Goal: Task Accomplishment & Management: Use online tool/utility

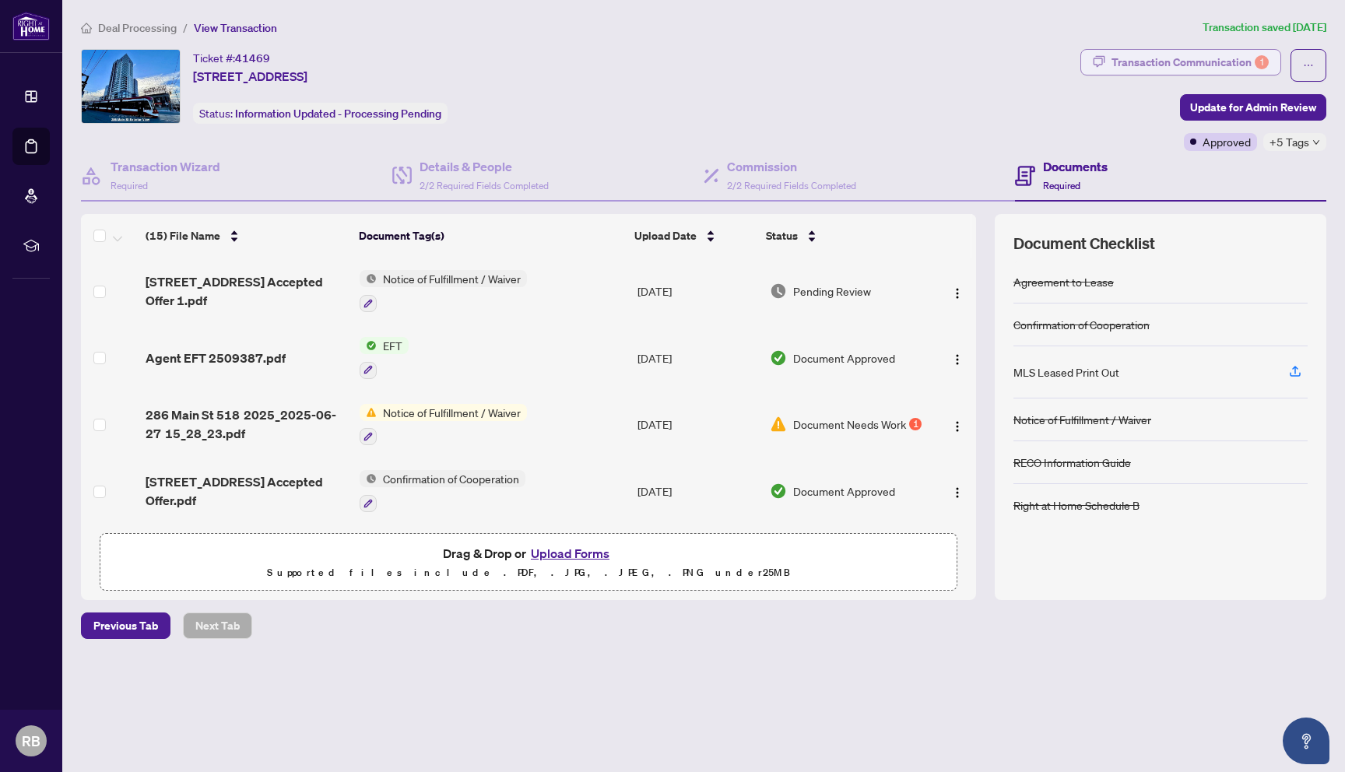
click at [1130, 63] on div "Transaction Communication 1" at bounding box center [1189, 62] width 157 height 25
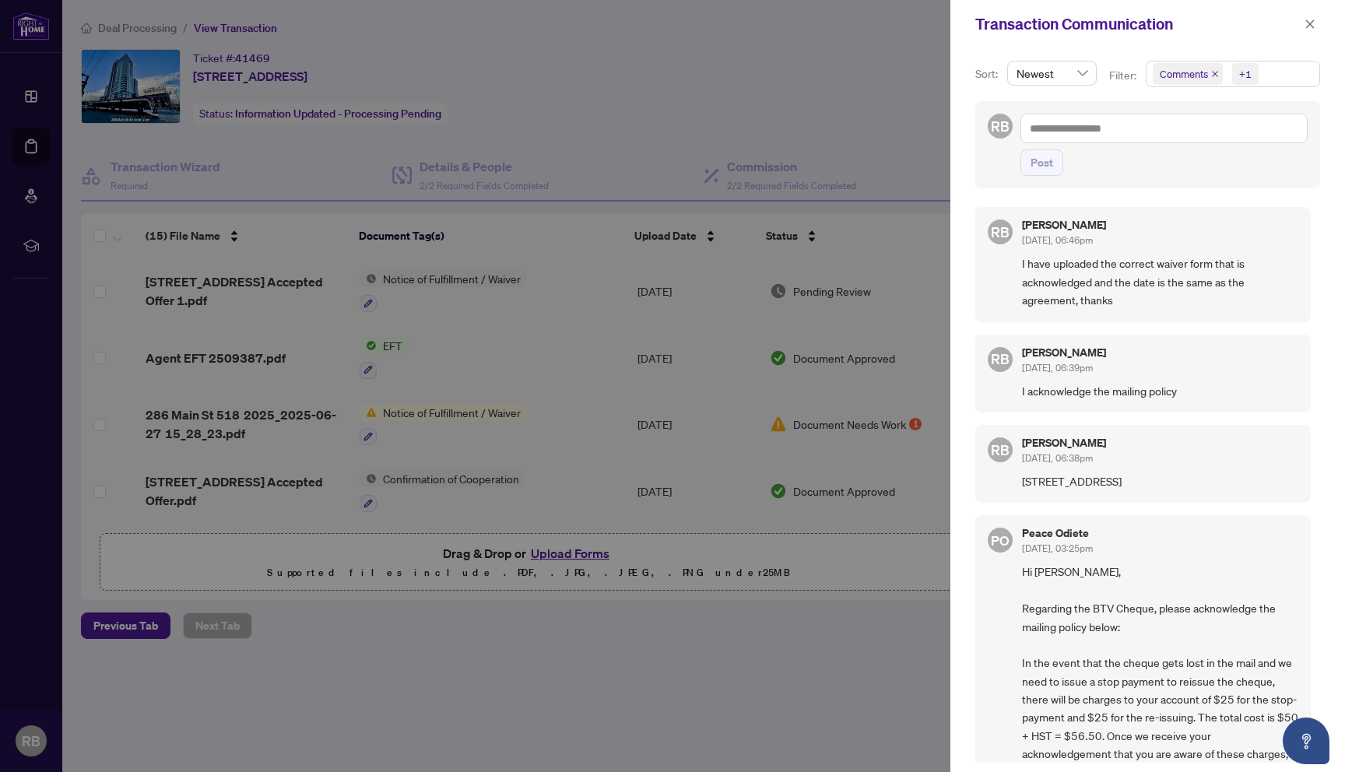
click at [1247, 73] on div "+1" at bounding box center [1245, 74] width 12 height 16
click at [1213, 163] on span "Requirements" at bounding box center [1211, 160] width 69 height 14
click at [1159, 135] on span "Select Comments" at bounding box center [1161, 138] width 12 height 12
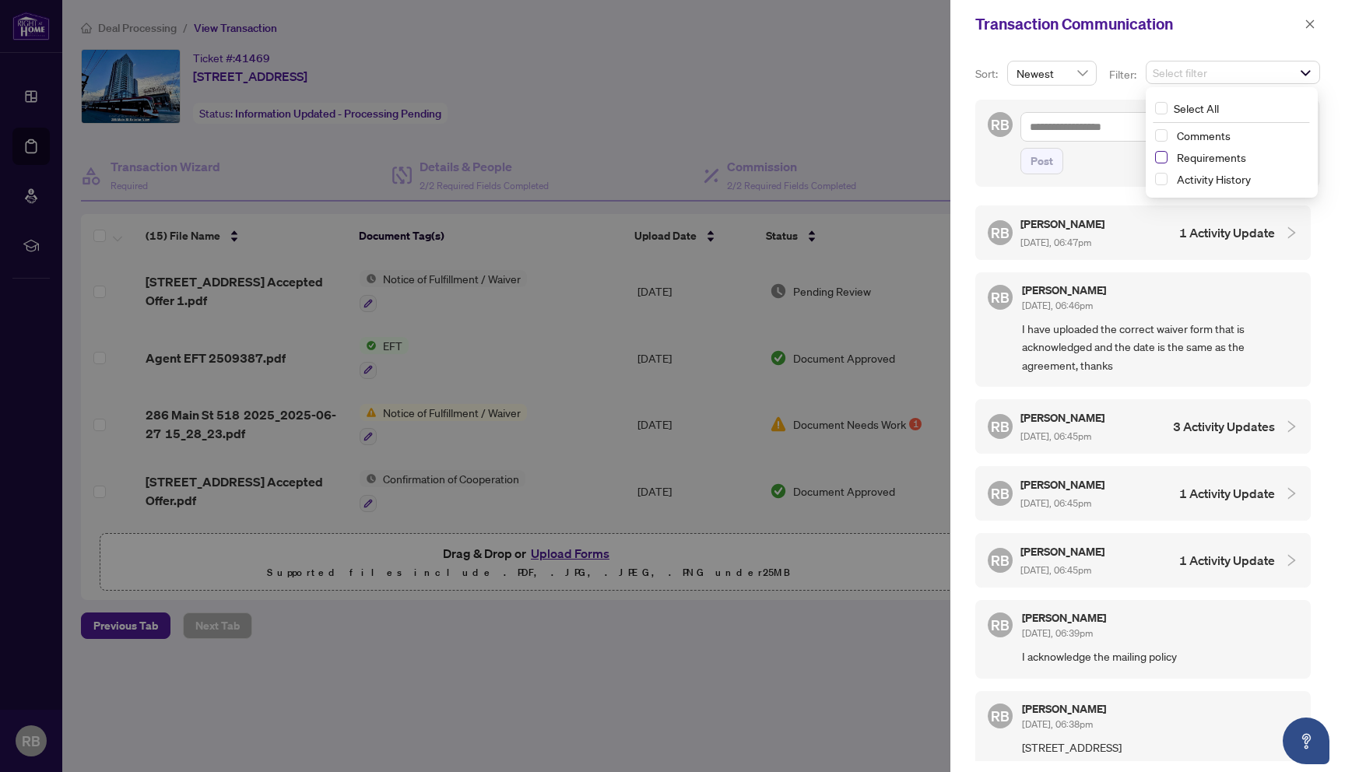
click at [1159, 153] on span "Select Requirements" at bounding box center [1161, 157] width 12 height 12
